Goal: Task Accomplishment & Management: Manage account settings

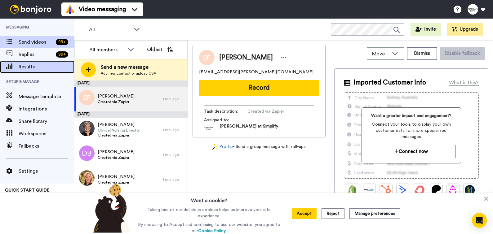
click at [31, 68] on span "Results" at bounding box center [47, 66] width 56 height 7
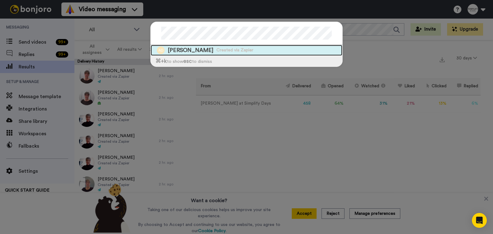
click at [185, 50] on span "Ann Durham" at bounding box center [191, 50] width 46 height 8
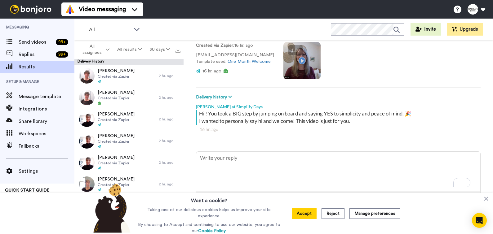
scroll to position [45, 0]
click at [308, 66] on video at bounding box center [301, 60] width 37 height 37
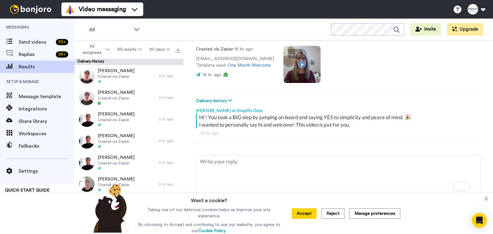
scroll to position [28, 0]
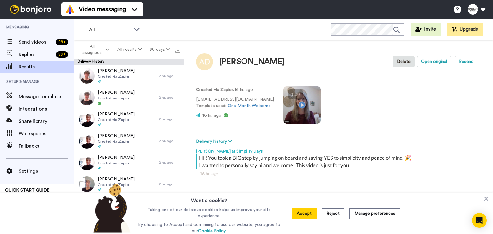
click at [296, 107] on video at bounding box center [301, 104] width 37 height 37
type textarea "x"
